Goal: Transaction & Acquisition: Purchase product/service

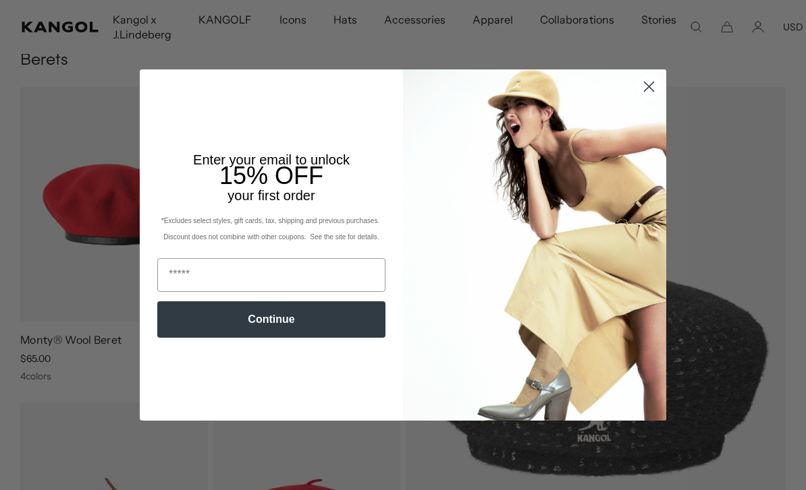
click at [648, 164] on img "POPUP Form" at bounding box center [534, 244] width 263 height 351
click at [649, 98] on circle "Close dialog" at bounding box center [649, 87] width 22 height 22
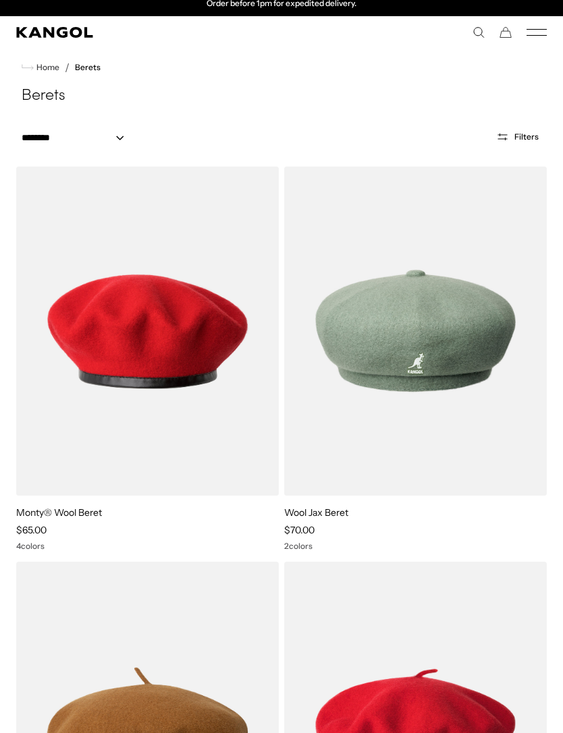
click at [536, 32] on icon "Mobile Menu" at bounding box center [536, 32] width 20 height 12
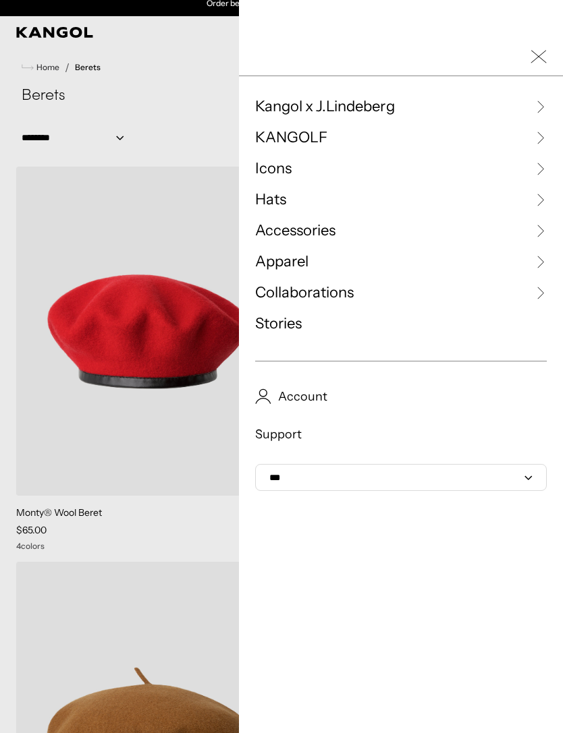
click at [359, 205] on link "Hats" at bounding box center [400, 200] width 291 height 20
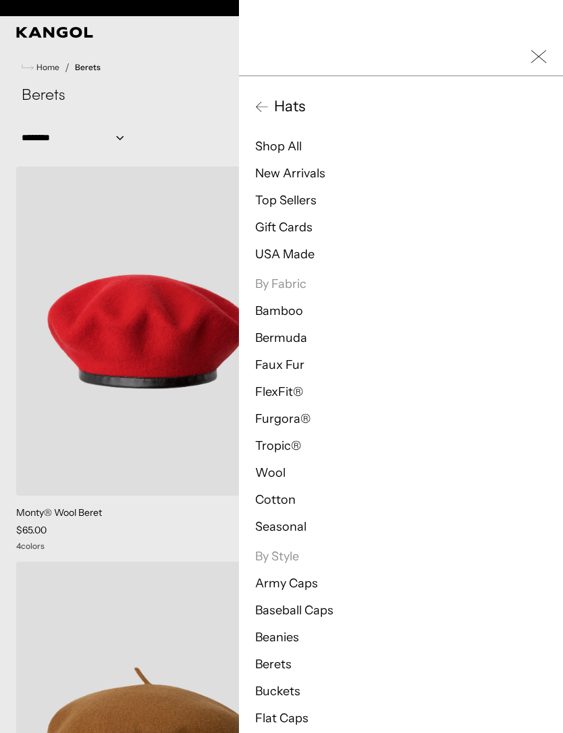
scroll to position [0, 0]
click at [293, 144] on link "Shop All" at bounding box center [278, 146] width 47 height 15
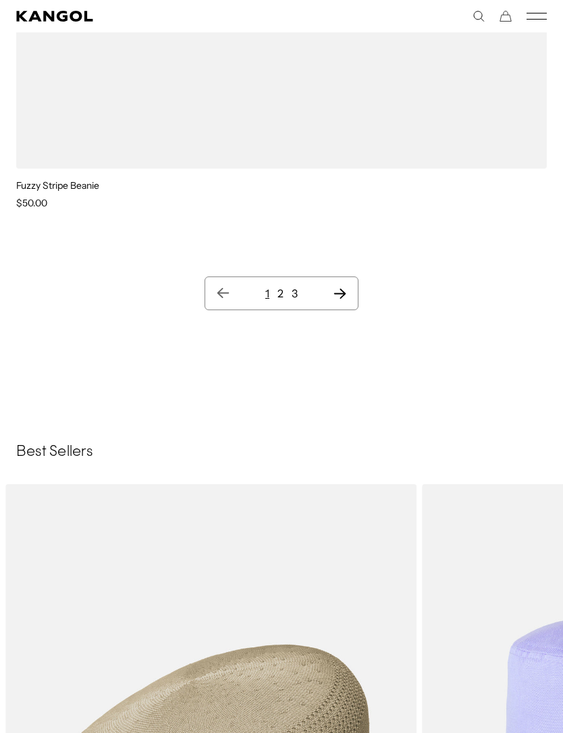
click at [337, 295] on icon "Next page" at bounding box center [340, 293] width 14 height 13
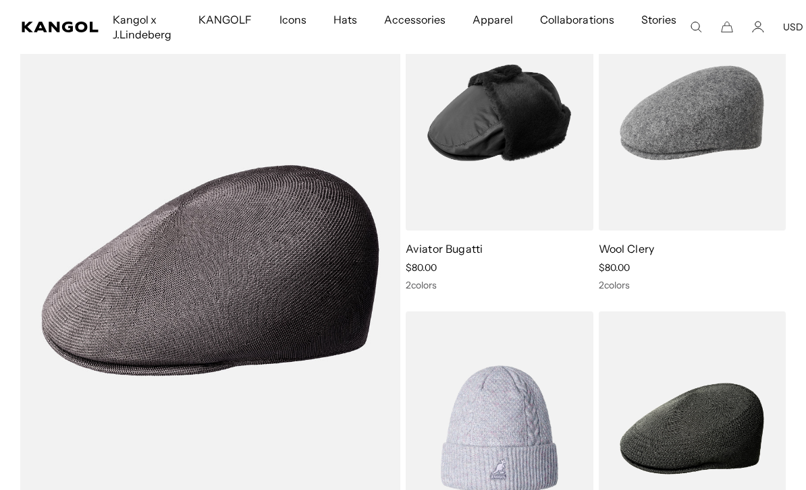
scroll to position [0, 278]
